Goal: Information Seeking & Learning: Learn about a topic

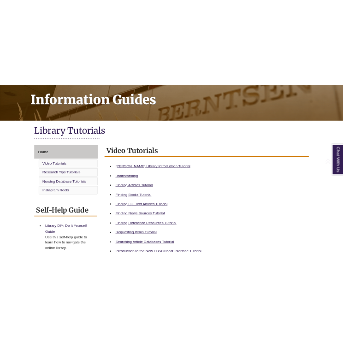
scroll to position [210, 0]
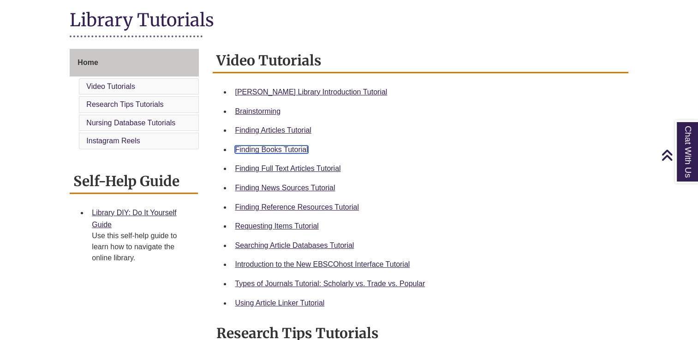
click at [268, 150] on link "Finding Books Tutorial" at bounding box center [271, 150] width 73 height 8
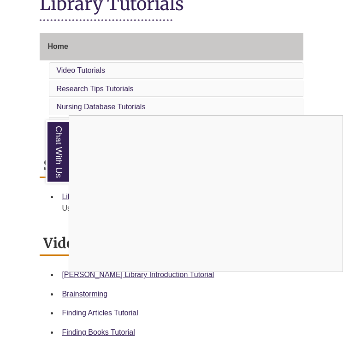
click at [11, 126] on div "Chat With Us" at bounding box center [171, 168] width 343 height 337
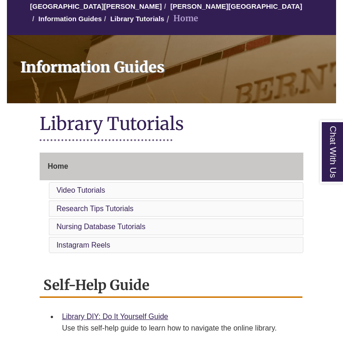
scroll to position [0, 0]
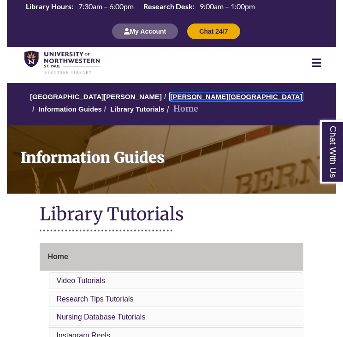
click at [179, 95] on link "[PERSON_NAME][GEOGRAPHIC_DATA]" at bounding box center [236, 97] width 132 height 8
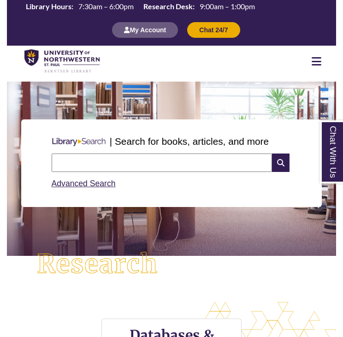
click at [112, 162] on input "text" at bounding box center [162, 163] width 221 height 18
click at [211, 156] on input "text" at bounding box center [162, 163] width 221 height 18
type input "**********"
click at [282, 166] on icon at bounding box center [281, 163] width 18 height 18
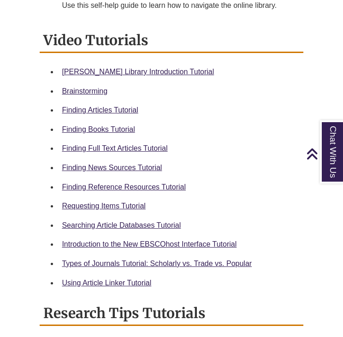
scroll to position [416, 0]
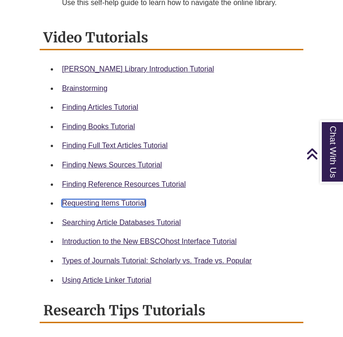
click at [133, 202] on link "Requesting Items Tutorial" at bounding box center [104, 203] width 84 height 8
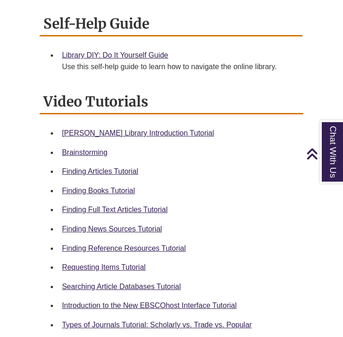
scroll to position [419, 0]
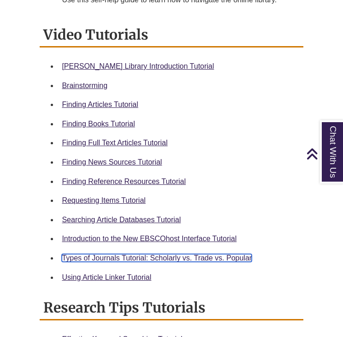
click at [108, 256] on link "Types of Journals Tutorial: Scholarly vs. Trade vs. Popular" at bounding box center [157, 258] width 190 height 8
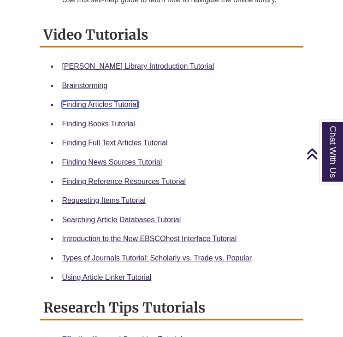
click at [103, 102] on link "Finding Articles Tutorial" at bounding box center [100, 105] width 76 height 8
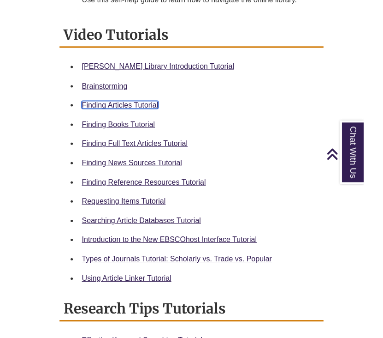
scroll to position [417, 0]
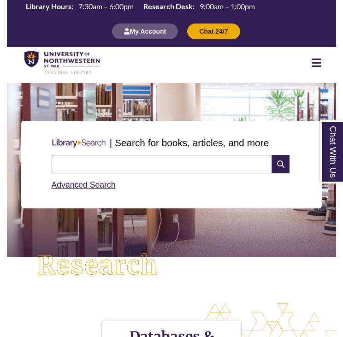
click at [113, 159] on input "text" at bounding box center [162, 164] width 221 height 18
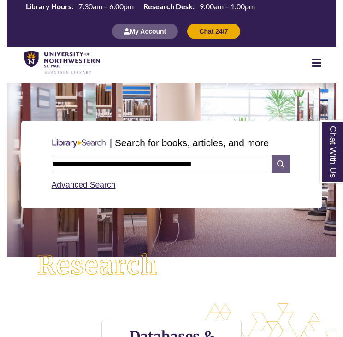
type input "**********"
click at [279, 164] on icon at bounding box center [281, 164] width 18 height 18
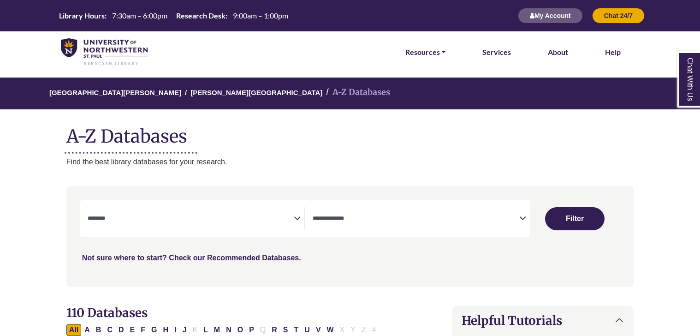
select select "Database Subject Filter"
select select "Database Types Filter"
click at [577, 215] on button "Filter" at bounding box center [574, 218] width 59 height 23
select select "Database Subject Filter"
select select "Database Types Filter"
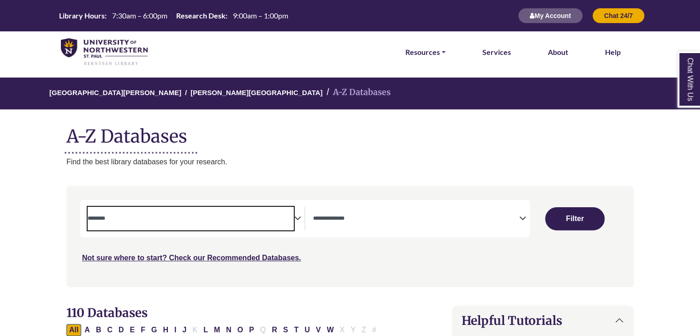
click at [291, 222] on textarea "Search" at bounding box center [191, 218] width 207 height 7
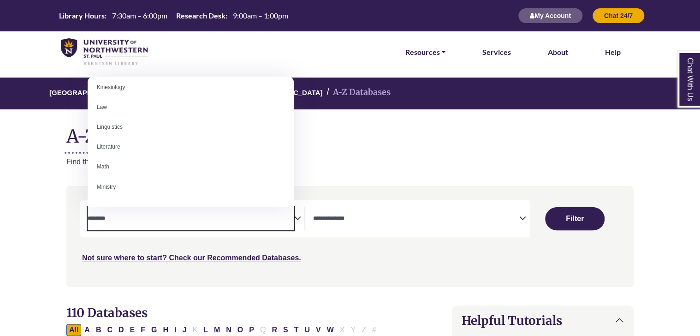
scroll to position [485, 0]
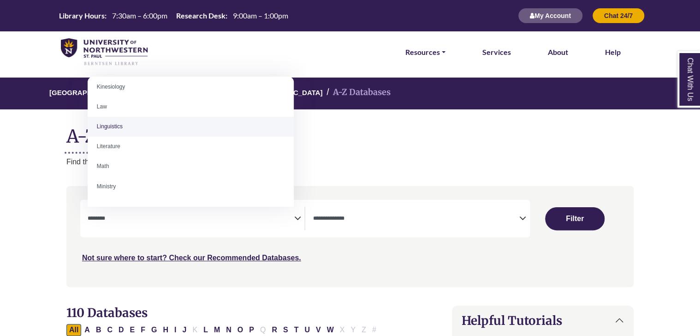
select select "*****"
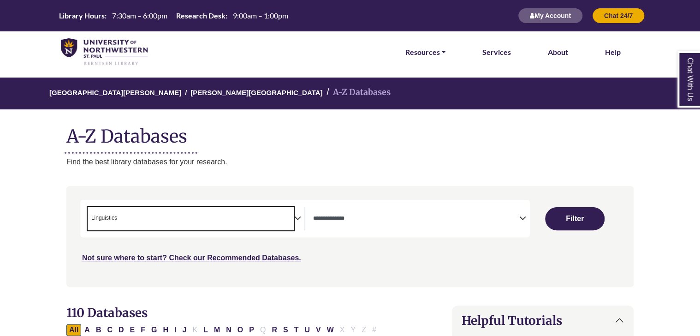
click at [124, 215] on span "× Linguistics" at bounding box center [191, 219] width 207 height 24
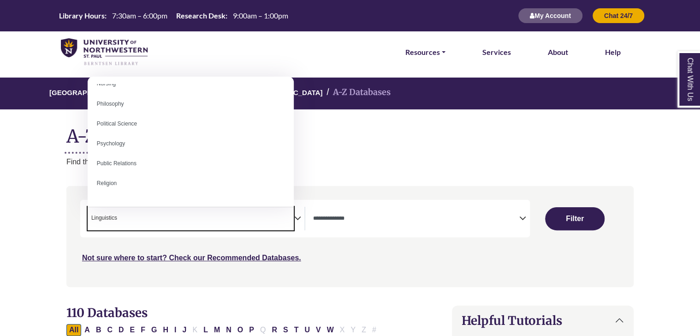
scroll to position [687, 0]
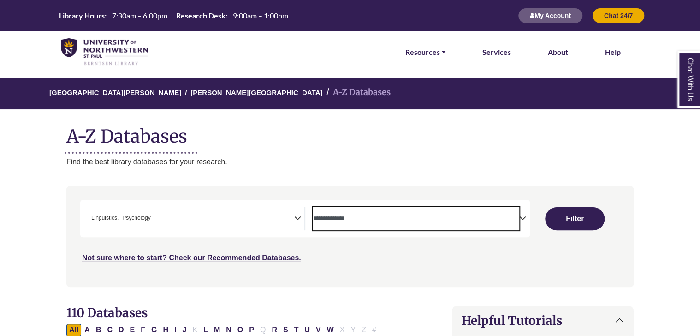
click at [412, 211] on span "Search filters" at bounding box center [416, 219] width 207 height 24
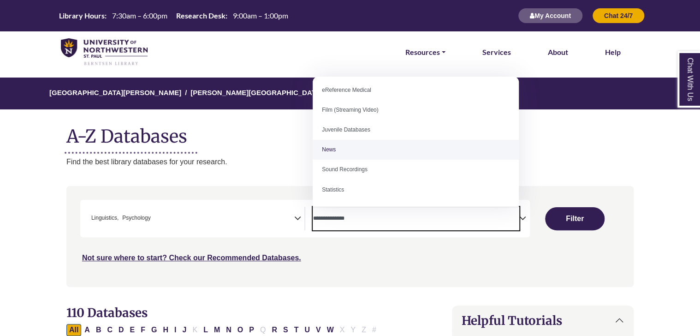
scroll to position [0, 0]
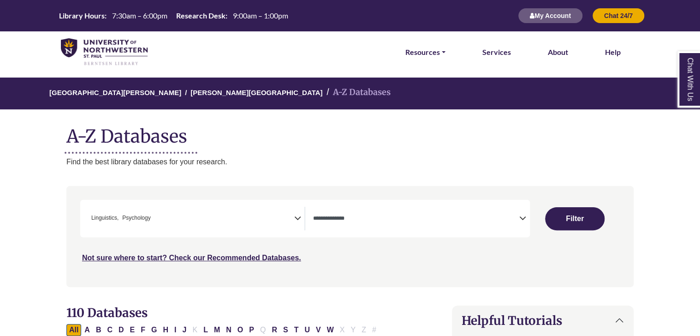
click at [298, 147] on div "University of Northwestern - St. Paul Berntsen Library A-Z Databases A-Z Databa…" at bounding box center [350, 123] width 595 height 90
click at [575, 222] on button "Filter" at bounding box center [574, 218] width 59 height 23
select select "Database Types Filter"
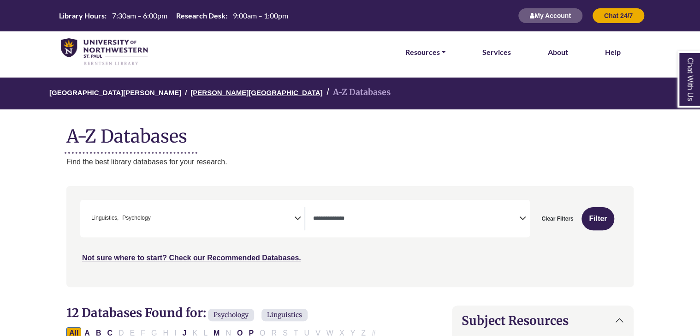
click at [209, 92] on link "[PERSON_NAME][GEOGRAPHIC_DATA]" at bounding box center [257, 91] width 132 height 9
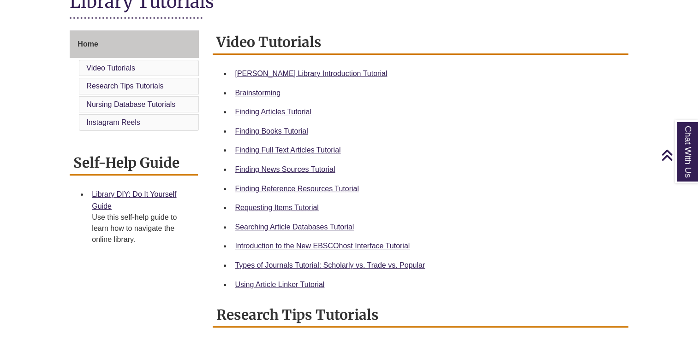
scroll to position [259, 0]
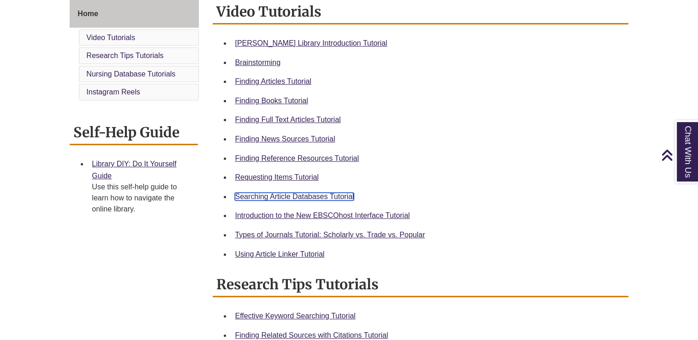
click at [273, 195] on link "Searching Article Databases Tutorial" at bounding box center [294, 197] width 119 height 8
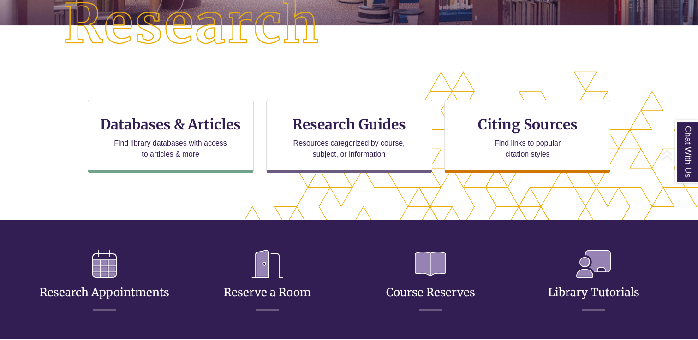
scroll to position [242, 0]
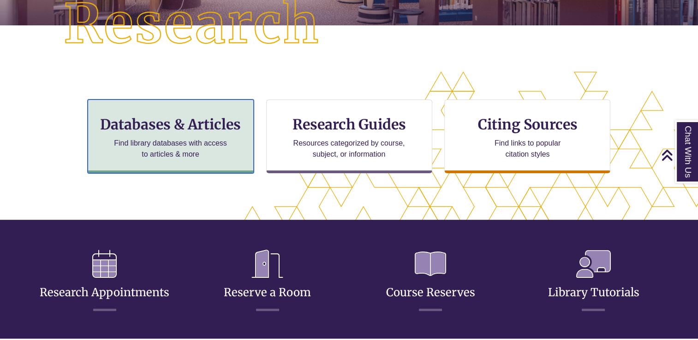
click at [179, 135] on div "Databases & Articles Find library databases with access to articles & more" at bounding box center [171, 137] width 166 height 74
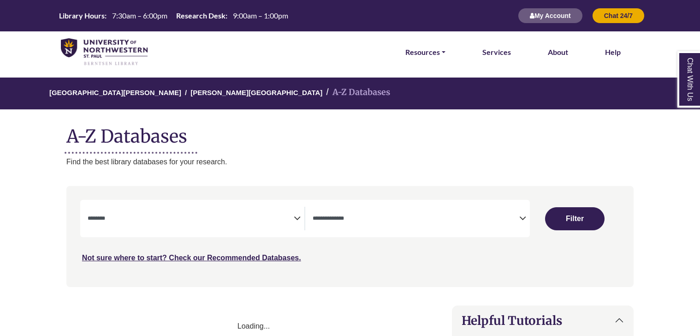
select select "Database Subject Filter"
select select "Database Types Filter"
select select "Database Subject Filter"
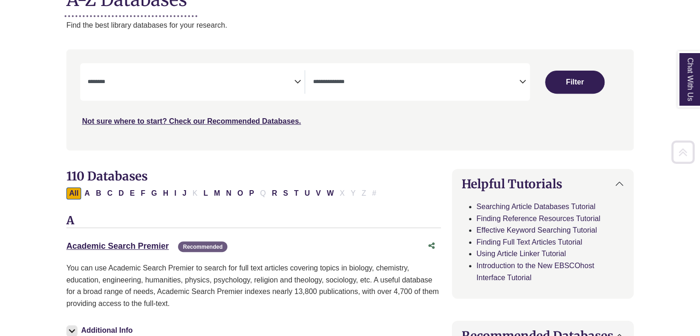
scroll to position [137, 0]
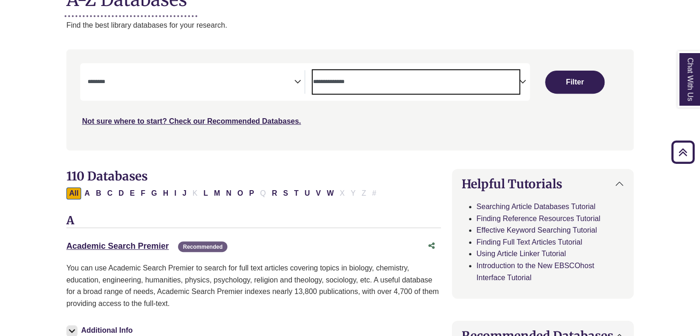
click at [397, 85] on textarea "Search" at bounding box center [416, 82] width 207 height 7
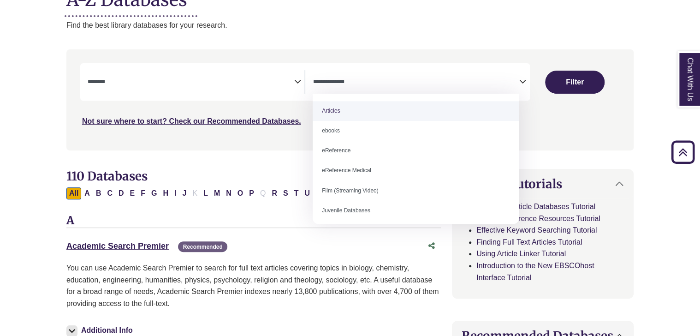
select select "*****"
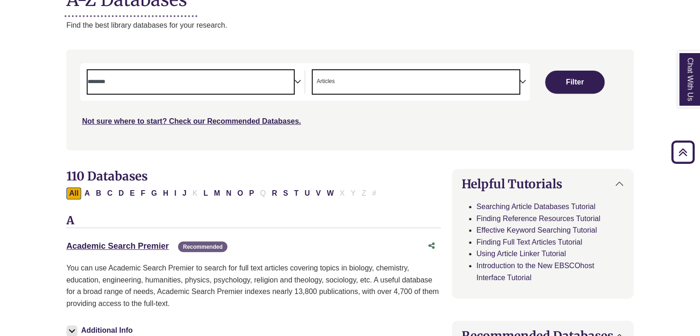
click at [253, 80] on textarea "Search" at bounding box center [191, 82] width 207 height 7
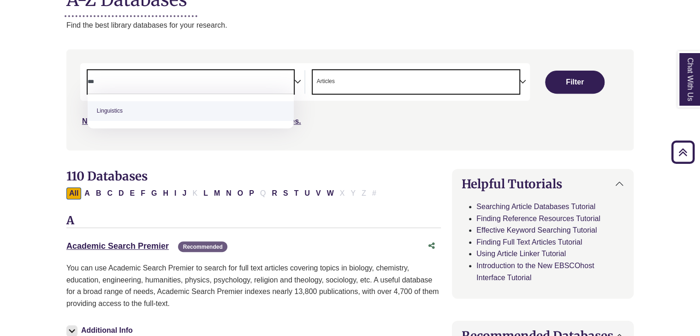
type textarea "***"
select select "*****"
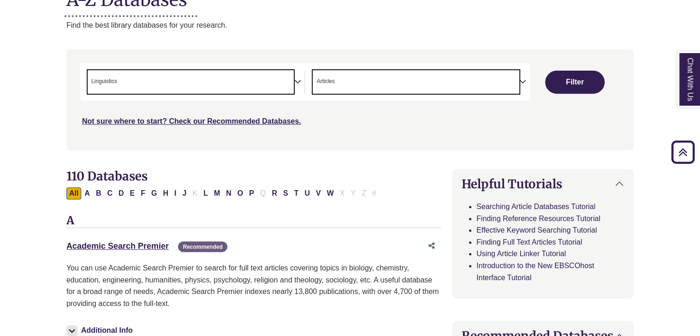
scroll to position [233, 0]
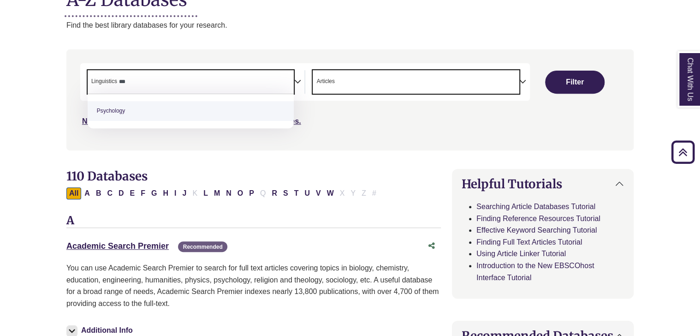
type textarea "***"
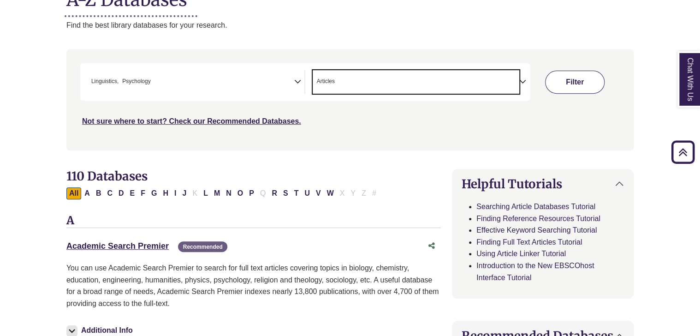
click at [577, 85] on button "Filter" at bounding box center [574, 82] width 59 height 23
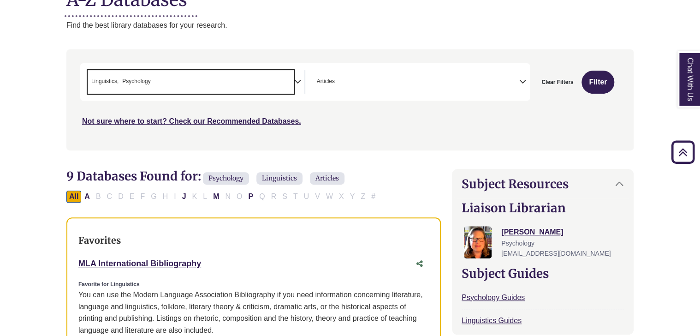
click at [288, 75] on span "× Linguistics × Psychology" at bounding box center [191, 82] width 207 height 24
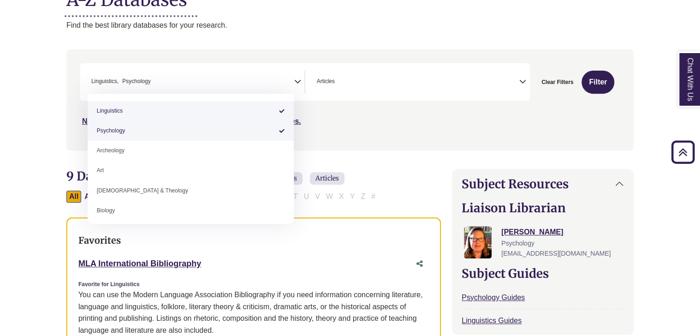
select select "*****"
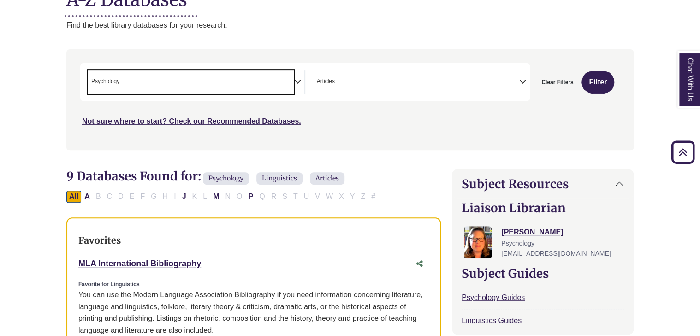
click at [164, 88] on span "× Psychology" at bounding box center [191, 82] width 207 height 24
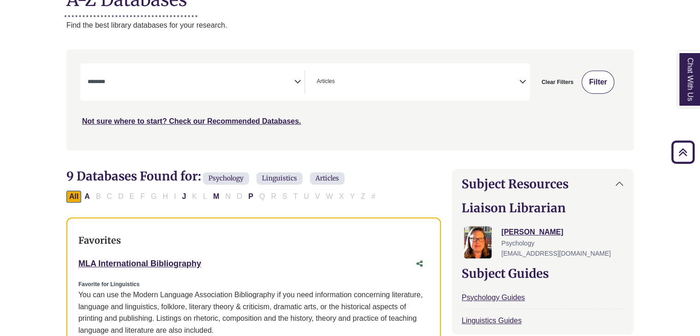
click at [593, 81] on button "Filter" at bounding box center [598, 82] width 33 height 23
select select "Database Subject Filter"
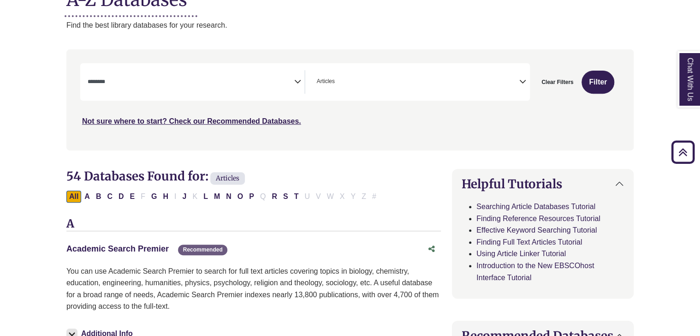
click at [154, 249] on link "Academic Search Premier This link opens in a new window" at bounding box center [117, 248] width 102 height 9
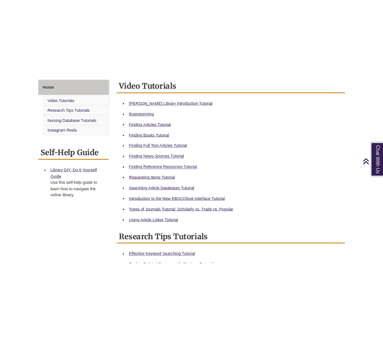
scroll to position [254, 0]
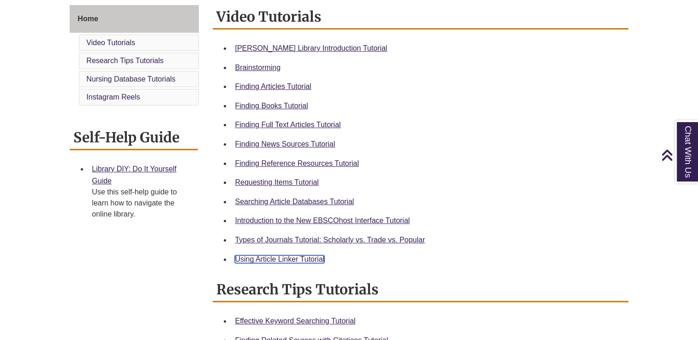
click at [280, 256] on link "Using Article Linker Tutorial" at bounding box center [280, 260] width 90 height 8
